Goal: Information Seeking & Learning: Learn about a topic

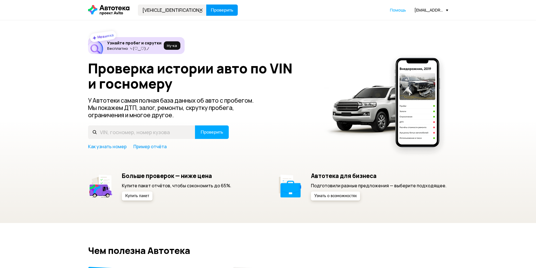
type input "[VEHICLE_IDENTIFICATION_NUMBER]"
click at [218, 9] on span "Проверить" at bounding box center [222, 10] width 23 height 5
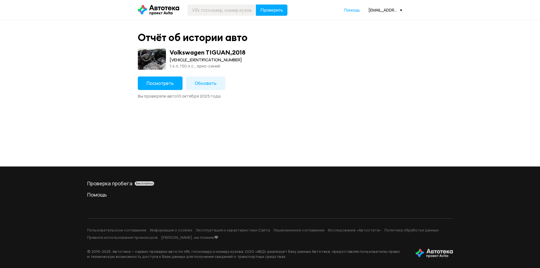
click at [162, 84] on span "Посмотреть" at bounding box center [160, 83] width 27 height 6
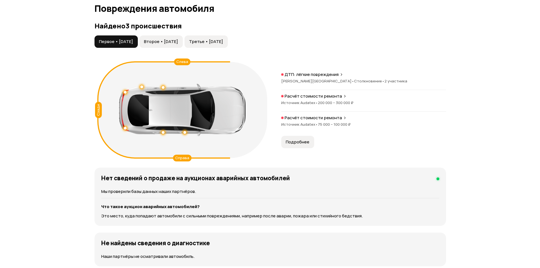
scroll to position [563, 0]
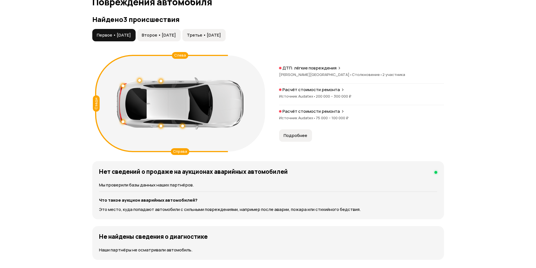
click at [176, 35] on span "Второе • [DATE]" at bounding box center [159, 35] width 34 height 6
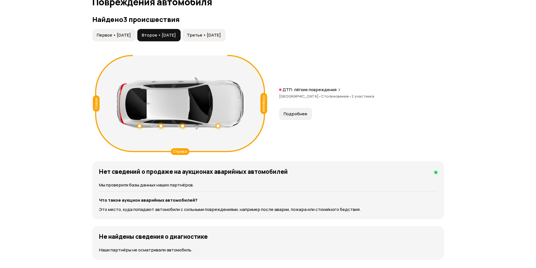
click at [220, 31] on button "Третье • [DATE]" at bounding box center [203, 35] width 43 height 12
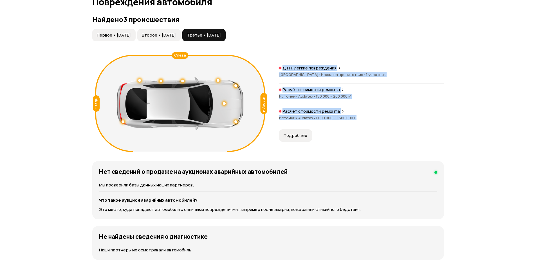
drag, startPoint x: 364, startPoint y: 117, endPoint x: 272, endPoint y: 113, distance: 91.8
click at [272, 113] on div "Спереди Сзади Слева ДТП: лёгкие повреждения Москва • Наезд на препятствие • 1 у…" at bounding box center [268, 104] width 352 height 102
click at [167, 32] on span "Второе • [DATE]" at bounding box center [159, 35] width 34 height 6
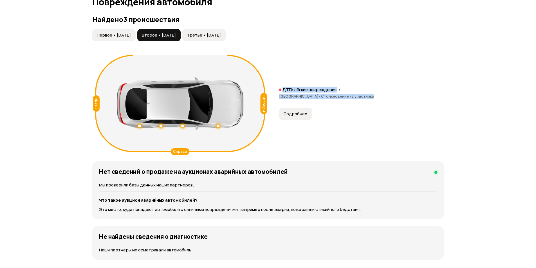
click at [115, 30] on button "Первое • [DATE]" at bounding box center [113, 35] width 43 height 12
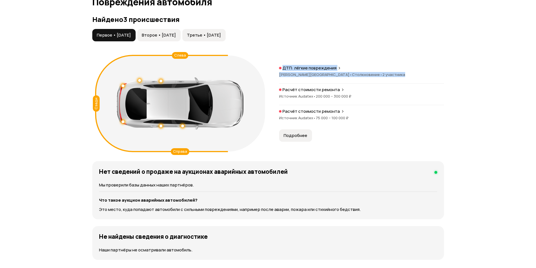
click at [224, 31] on button "Третье • [DATE]" at bounding box center [203, 35] width 43 height 12
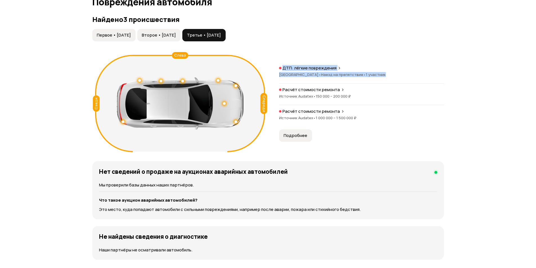
click at [320, 68] on p "ДТП: лёгкие повреждения" at bounding box center [309, 68] width 54 height 6
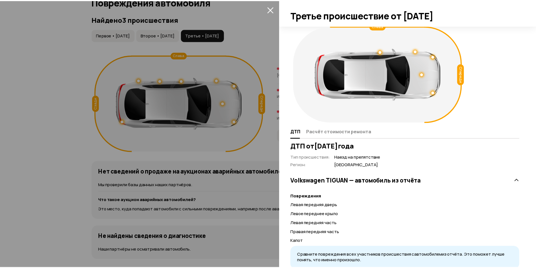
scroll to position [0, 0]
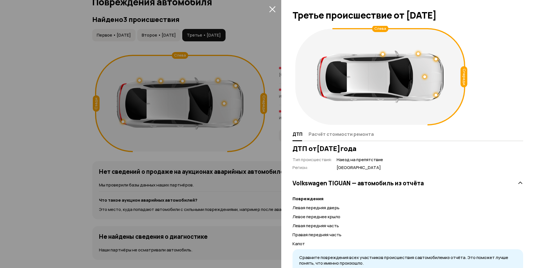
click at [276, 9] on button "закрыть" at bounding box center [272, 9] width 9 height 9
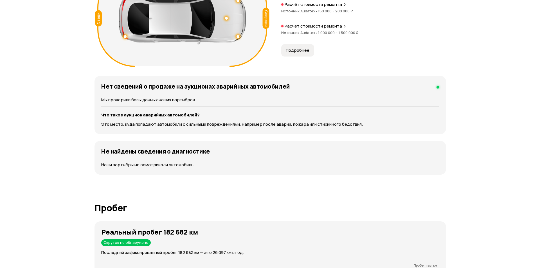
scroll to position [647, 0]
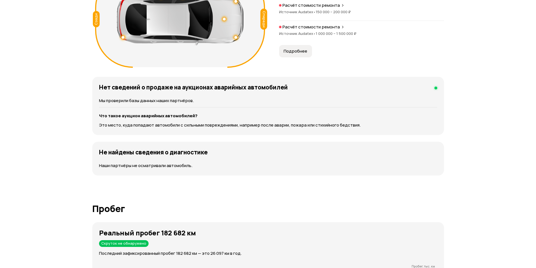
click at [300, 50] on span "Подробнее" at bounding box center [296, 51] width 24 height 6
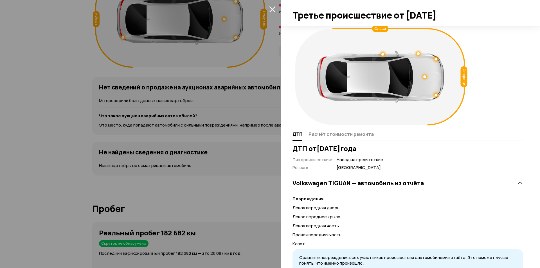
scroll to position [23, 0]
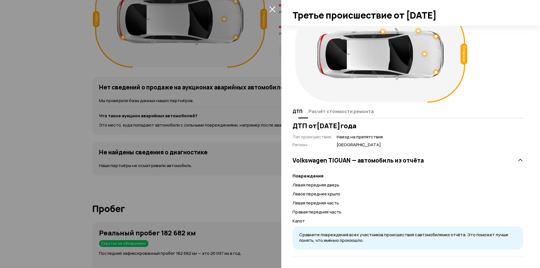
click at [327, 113] on span "Расчёт стоимости ремонта" at bounding box center [341, 112] width 65 height 6
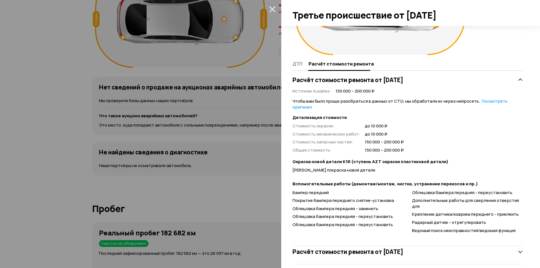
scroll to position [78, 0]
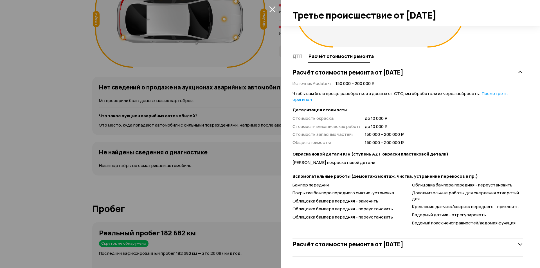
click at [512, 244] on div "Расчёт стоимости ремонта от [DATE]" at bounding box center [408, 244] width 231 height 11
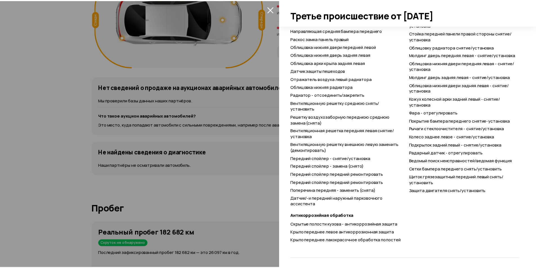
scroll to position [718, 0]
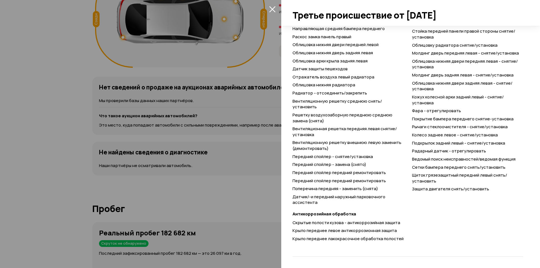
click at [273, 9] on icon "закрыть" at bounding box center [272, 9] width 6 height 6
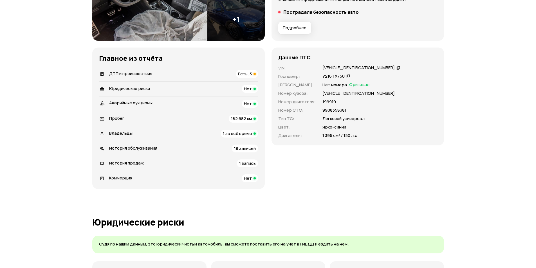
scroll to position [141, 0]
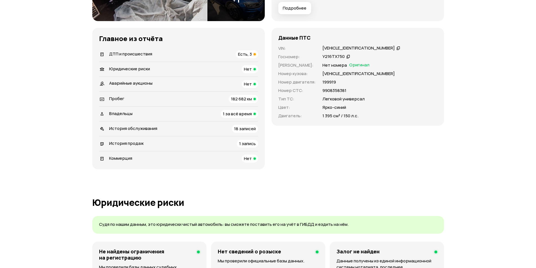
click at [347, 56] on icon at bounding box center [348, 57] width 4 height 6
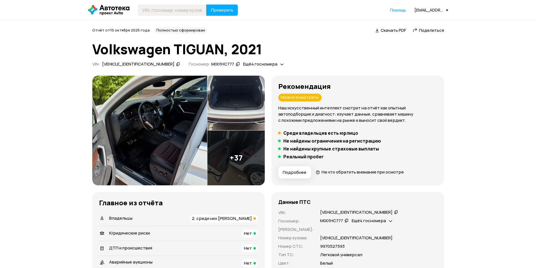
click at [378, 220] on span "Ещё 4 госномера" at bounding box center [369, 221] width 34 height 6
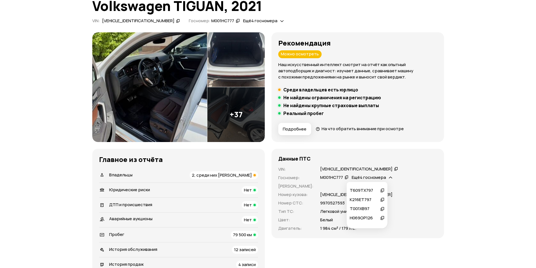
scroll to position [56, 0]
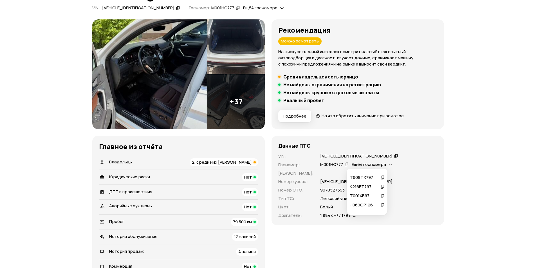
click at [374, 205] on div "Н069ОР126" at bounding box center [364, 205] width 29 height 6
click at [382, 163] on div "Ещё 4 госномера" at bounding box center [371, 165] width 43 height 6
click at [382, 195] on icon at bounding box center [382, 196] width 4 height 6
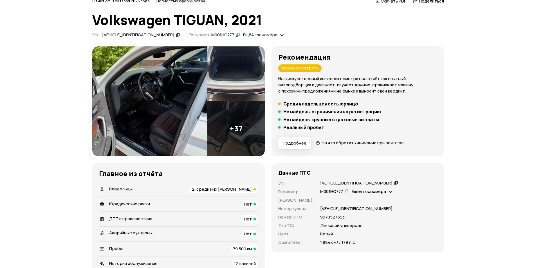
scroll to position [28, 0]
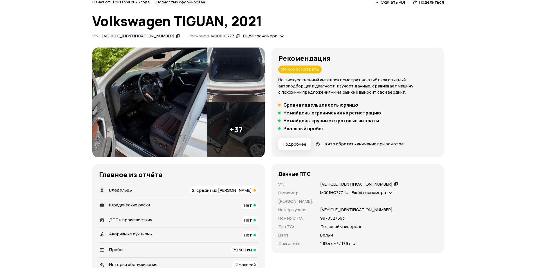
click at [381, 191] on div "Ещё 4 госномера" at bounding box center [371, 193] width 43 height 6
click at [383, 215] on icon at bounding box center [382, 215] width 4 height 6
click at [389, 193] on icon at bounding box center [390, 193] width 3 height 6
click at [382, 204] on icon at bounding box center [382, 206] width 4 height 6
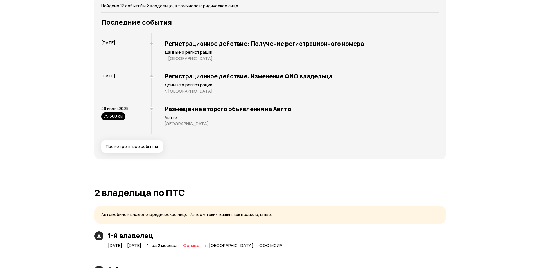
scroll to position [956, 0]
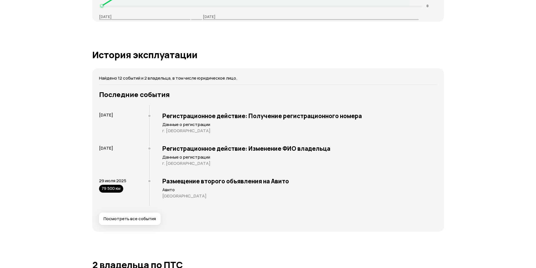
click at [144, 221] on span "Посмотреть все события" at bounding box center [130, 219] width 52 height 6
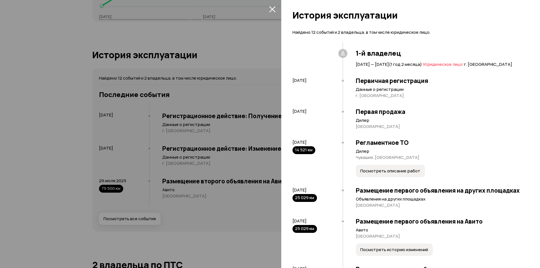
click at [410, 174] on span "Посмотреть описание работ" at bounding box center [390, 171] width 60 height 6
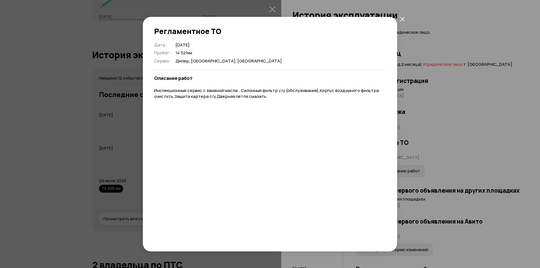
click at [406, 17] on button "закрыть" at bounding box center [402, 19] width 10 height 10
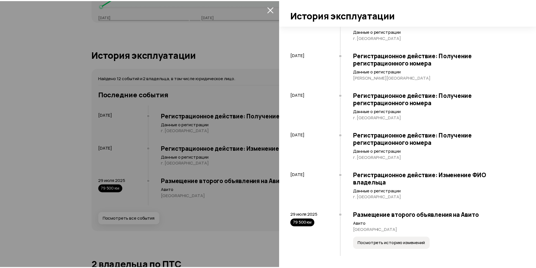
scroll to position [334, 0]
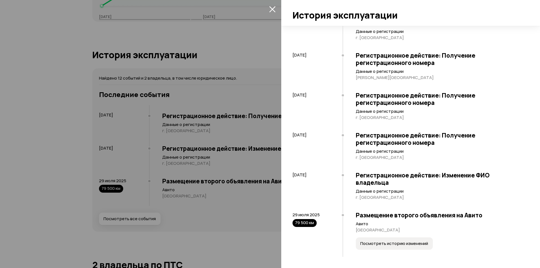
click at [420, 243] on span "Посмотреть историю изменений" at bounding box center [394, 244] width 68 height 6
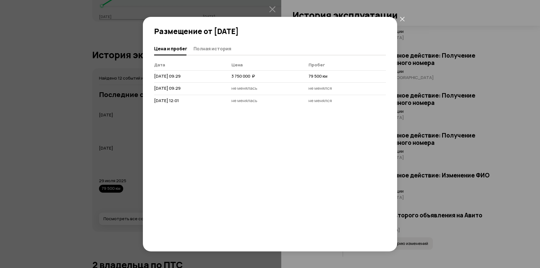
click at [403, 19] on icon "закрыть" at bounding box center [402, 19] width 5 height 5
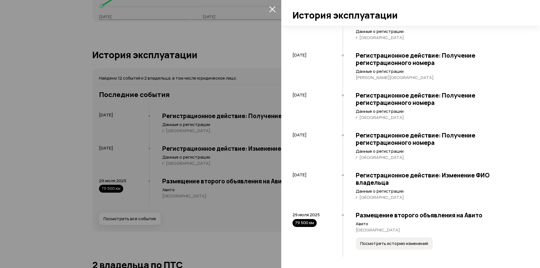
click at [271, 7] on icon "закрыть" at bounding box center [272, 9] width 6 height 6
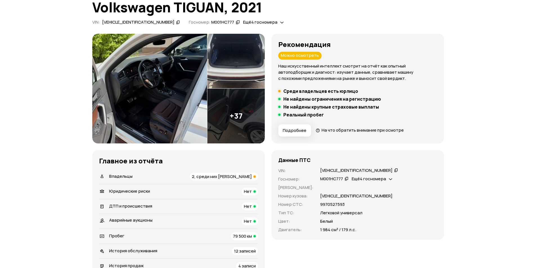
scroll to position [0, 0]
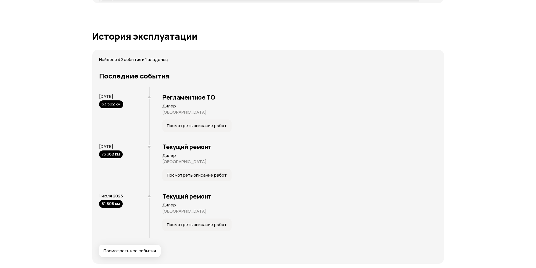
scroll to position [1097, 0]
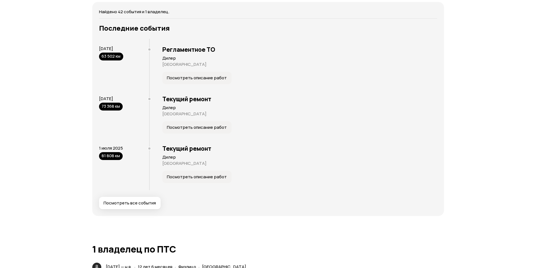
click at [145, 200] on span "Посмотреть все события" at bounding box center [130, 203] width 52 height 6
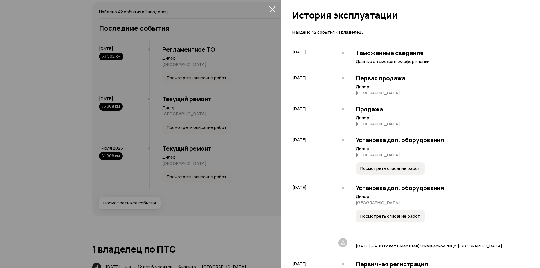
click at [274, 10] on icon "закрыть" at bounding box center [272, 9] width 6 height 6
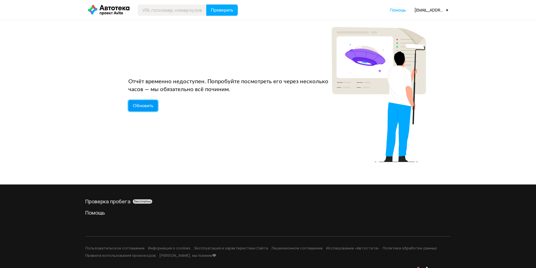
click at [147, 105] on span "Обновить" at bounding box center [143, 106] width 21 height 5
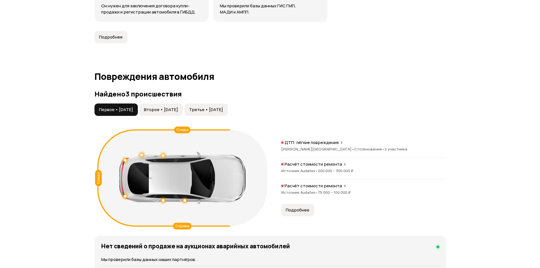
scroll to position [506, 0]
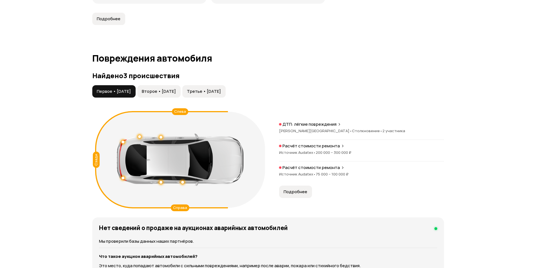
click at [299, 190] on span "Подробнее" at bounding box center [296, 192] width 24 height 6
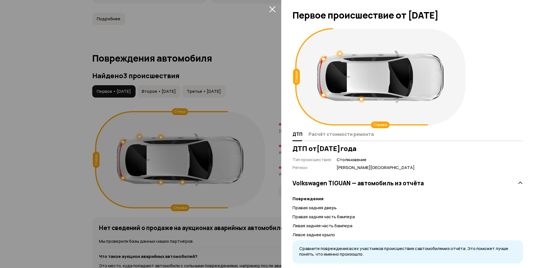
scroll to position [39, 0]
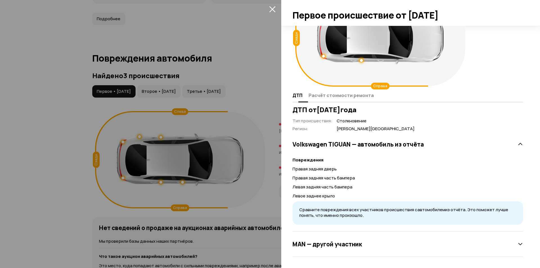
click at [355, 96] on span "Расчёт стоимости ремонта" at bounding box center [341, 96] width 65 height 6
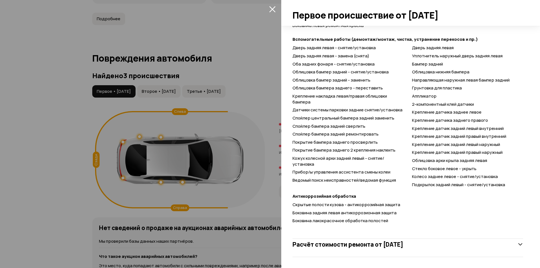
scroll to position [270, 0]
click at [510, 243] on div "Расчёт стоимости ремонта от [DATE]" at bounding box center [408, 244] width 231 height 11
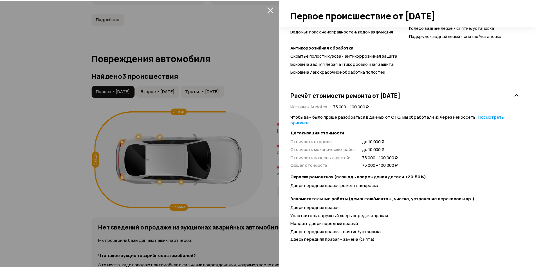
scroll to position [420, 0]
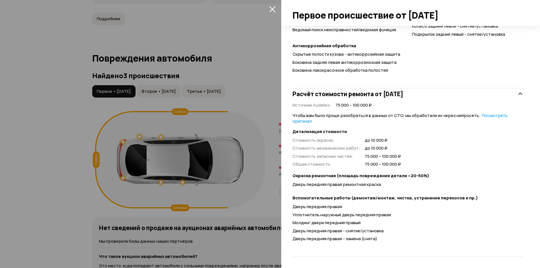
click at [274, 9] on icon "закрыть" at bounding box center [272, 9] width 6 height 6
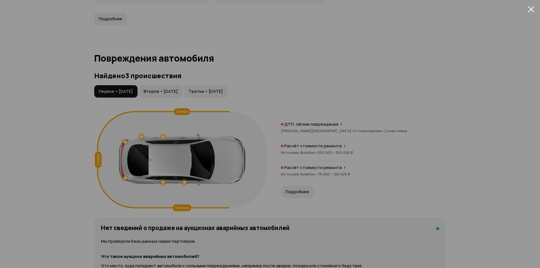
scroll to position [39, 0]
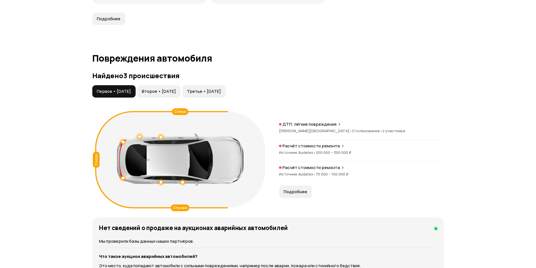
click at [319, 124] on p "ДТП: лёгкие повреждения" at bounding box center [309, 125] width 54 height 6
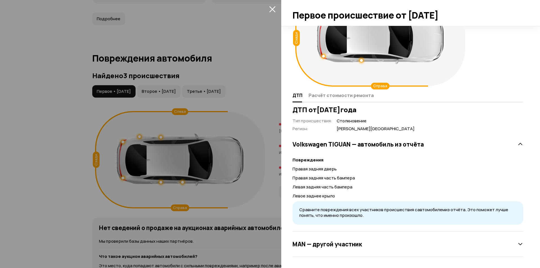
click at [177, 89] on div at bounding box center [270, 134] width 540 height 268
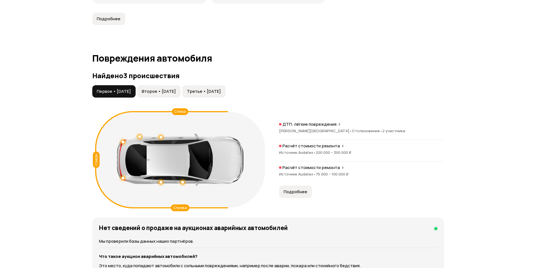
drag, startPoint x: 176, startPoint y: 91, endPoint x: 165, endPoint y: 87, distance: 12.5
click at [176, 91] on span "Второе • [DATE]" at bounding box center [159, 92] width 34 height 6
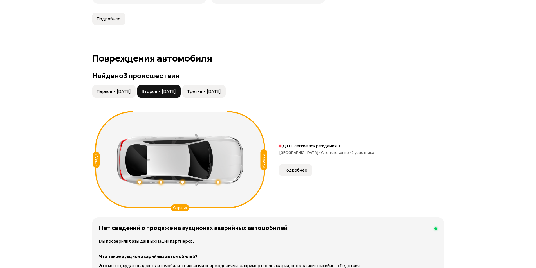
click at [321, 145] on p "ДТП: лёгкие повреждения" at bounding box center [309, 146] width 54 height 6
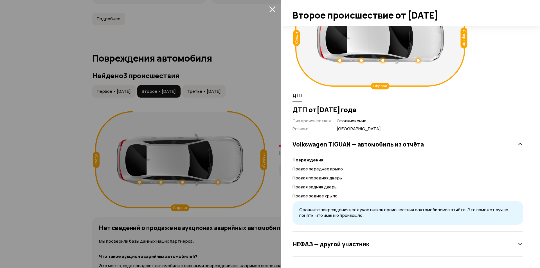
click at [348, 244] on h3 "НЕФАЗ — другой участник" at bounding box center [331, 243] width 77 height 7
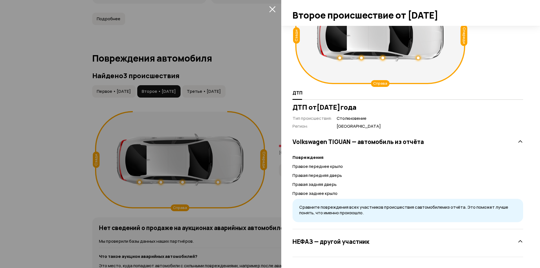
scroll to position [42, 0]
click at [227, 89] on div at bounding box center [270, 134] width 540 height 268
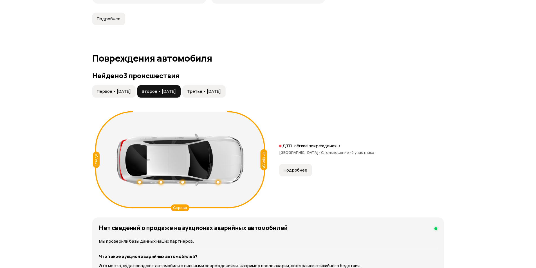
click at [221, 89] on span "Третье • [DATE]" at bounding box center [204, 92] width 34 height 6
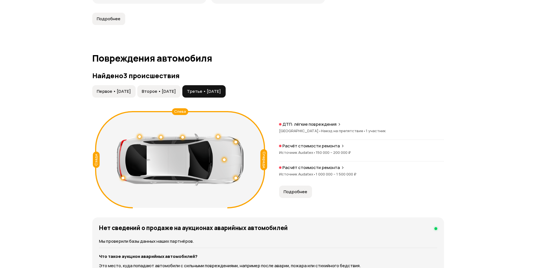
click at [333, 123] on p "ДТП: лёгкие повреждения" at bounding box center [309, 125] width 54 height 6
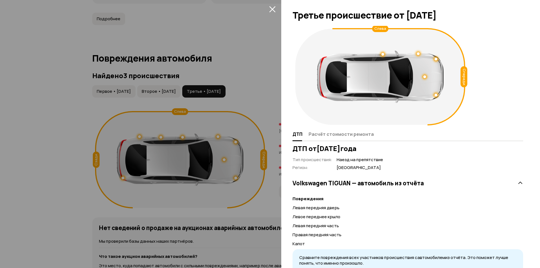
scroll to position [23, 0]
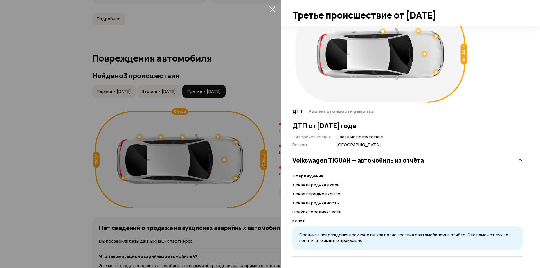
click at [346, 110] on span "Расчёт стоимости ремонта" at bounding box center [341, 112] width 65 height 6
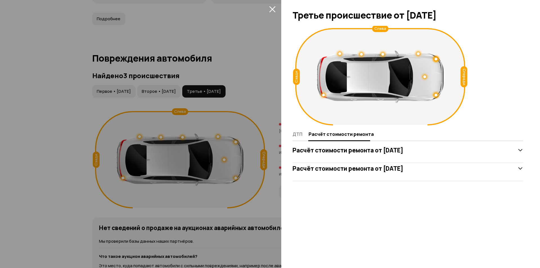
scroll to position [0, 0]
click at [518, 149] on icon at bounding box center [521, 150] width 6 height 6
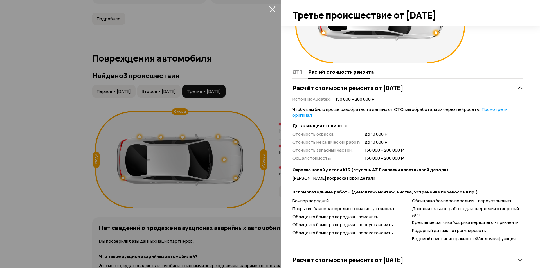
scroll to position [78, 0]
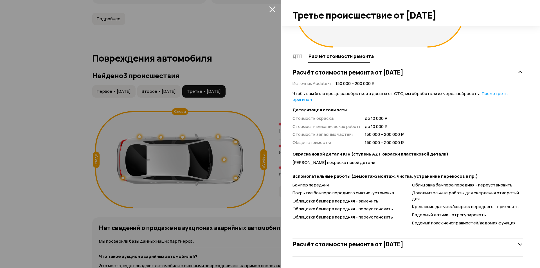
click at [518, 244] on icon at bounding box center [521, 245] width 6 height 6
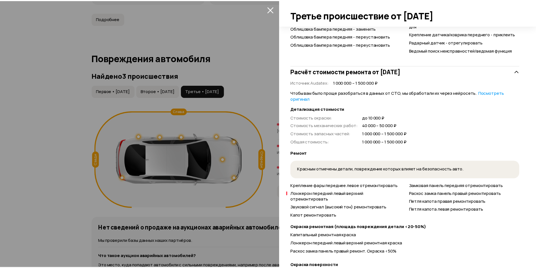
scroll to position [253, 0]
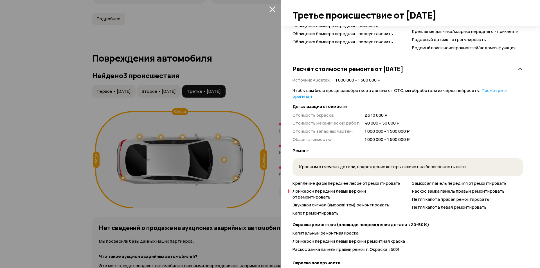
click at [271, 11] on icon "закрыть" at bounding box center [272, 9] width 6 height 6
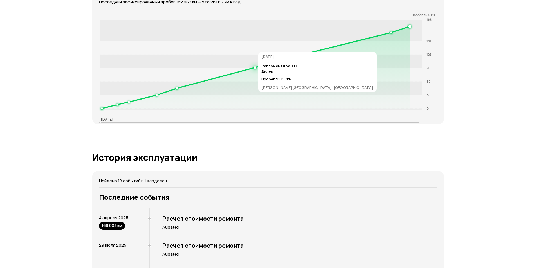
scroll to position [928, 0]
